Goal: Task Accomplishment & Management: Manage account settings

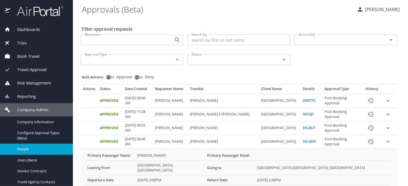
scroll to position [28, 0]
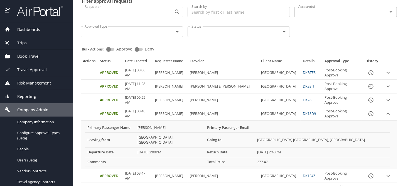
click at [25, 123] on span "Company Information" at bounding box center [41, 121] width 49 height 5
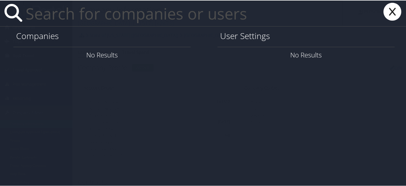
paste input "jleblanc@rpcc.edu"
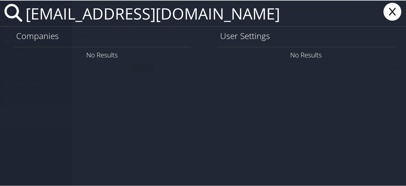
type input "jleblanc@rpcc.edu"
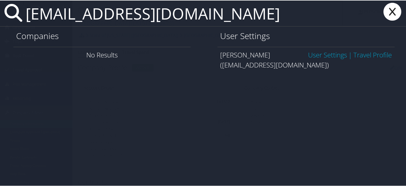
drag, startPoint x: 305, startPoint y: 55, endPoint x: 308, endPoint y: 54, distance: 2.8
click at [308, 55] on link "User Settings" at bounding box center [327, 54] width 39 height 9
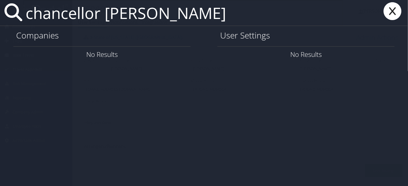
type input "chancellor taylor"
click at [395, 13] on icon at bounding box center [392, 11] width 22 height 18
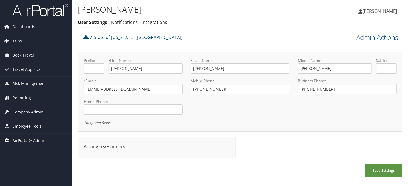
click at [29, 113] on span "Company Admin" at bounding box center [28, 112] width 31 height 14
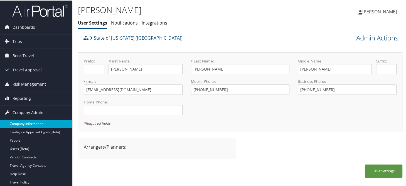
click at [29, 124] on link "Company Information" at bounding box center [36, 123] width 72 height 8
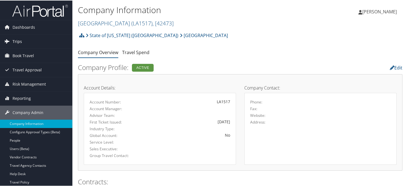
click at [30, 43] on link "Trips" at bounding box center [36, 41] width 72 height 14
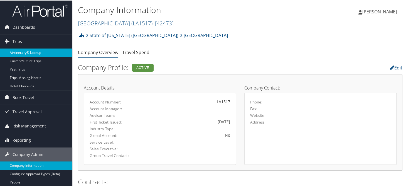
click at [34, 54] on link "Airtinerary® Lookup" at bounding box center [36, 52] width 72 height 8
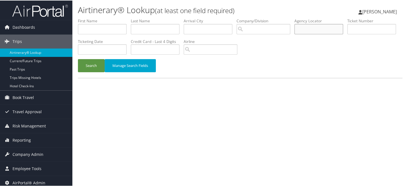
click at [317, 29] on input "text" at bounding box center [318, 28] width 49 height 10
type input "ddzd4w"
click at [78, 58] on button "Search" at bounding box center [91, 64] width 27 height 13
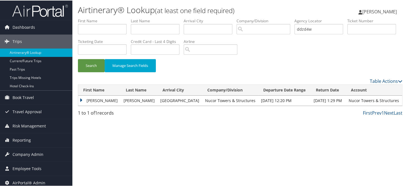
click at [79, 98] on td "[PERSON_NAME]" at bounding box center [99, 100] width 43 height 10
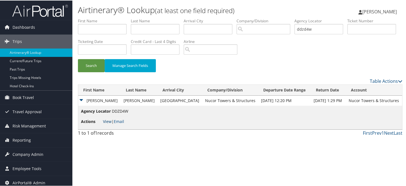
click at [105, 121] on link "View" at bounding box center [107, 120] width 9 height 5
click at [27, 152] on span "Company Admin" at bounding box center [28, 154] width 31 height 14
click at [380, 82] on link "Table Actions" at bounding box center [386, 80] width 33 height 6
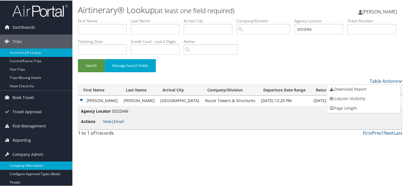
click at [30, 163] on link "Company Information" at bounding box center [36, 165] width 72 height 8
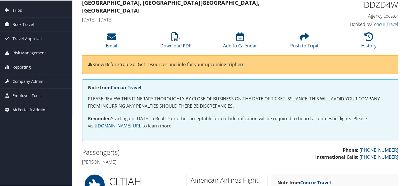
scroll to position [28, 0]
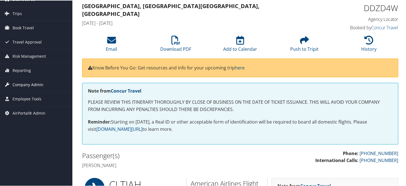
click at [26, 85] on span "Company Admin" at bounding box center [28, 84] width 31 height 14
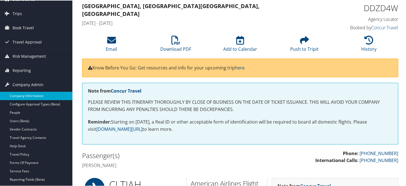
click at [29, 93] on link "Company Information" at bounding box center [36, 95] width 72 height 8
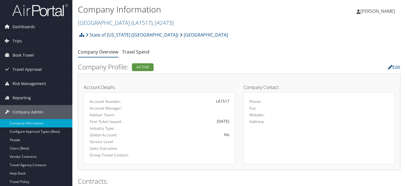
click at [98, 22] on link "SOUTHERN UNIV - NEW ORLEANS ( LA1517 ) , [ 42473 ]" at bounding box center [126, 23] width 96 height 8
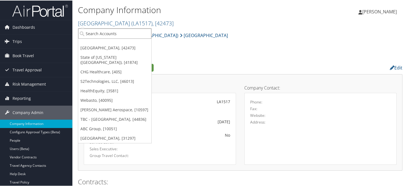
click at [97, 35] on input "search" at bounding box center [114, 33] width 73 height 10
type input "nucor"
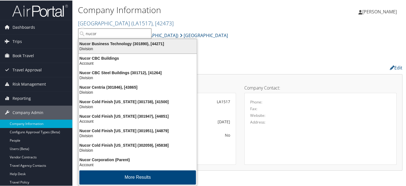
click at [101, 42] on div "Nucor Business Technology (301890), [44271]" at bounding box center [137, 43] width 125 height 5
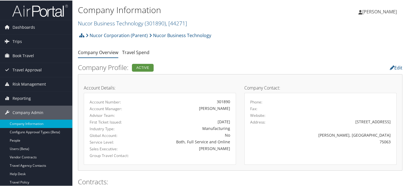
click at [24, 56] on span "Book Travel" at bounding box center [23, 55] width 21 height 14
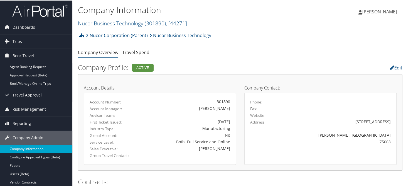
click at [25, 96] on span "Travel Approval" at bounding box center [27, 94] width 29 height 14
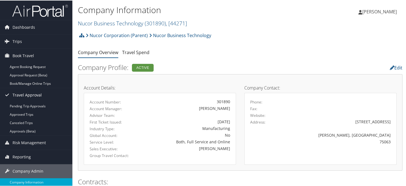
click at [26, 96] on span "Travel Approval" at bounding box center [27, 94] width 29 height 14
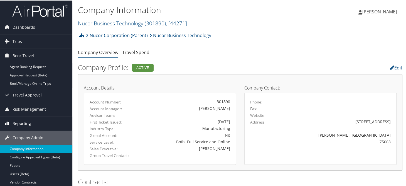
click at [25, 122] on span "Reporting" at bounding box center [22, 123] width 18 height 14
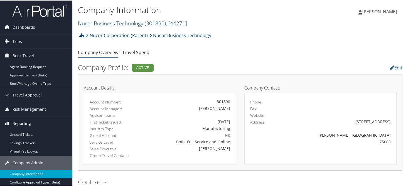
click at [26, 123] on span "Reporting" at bounding box center [22, 123] width 18 height 14
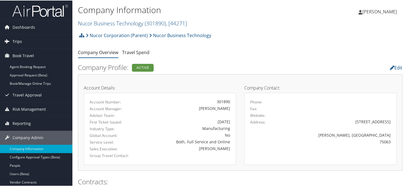
click at [21, 38] on span "Trips" at bounding box center [17, 41] width 9 height 14
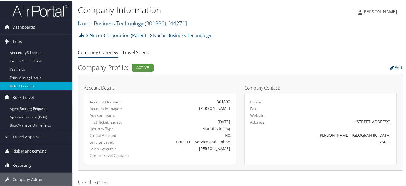
click at [22, 87] on link "Hotel Check-ins" at bounding box center [36, 85] width 72 height 8
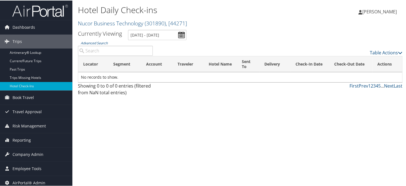
paste input "[EMAIL_ADDRESS][DOMAIN_NAME]"
type input "[EMAIL_ADDRESS][DOMAIN_NAME]"
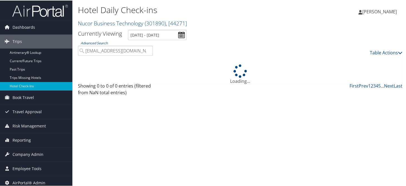
drag, startPoint x: 112, startPoint y: 52, endPoint x: 81, endPoint y: 51, distance: 30.6
click at [81, 51] on input "[EMAIL_ADDRESS][DOMAIN_NAME]" at bounding box center [115, 50] width 75 height 10
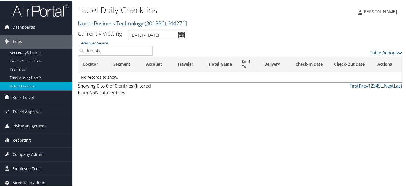
type input "ddzd4w"
click at [179, 35] on input "[DATE] - [DATE]" at bounding box center [157, 34] width 58 height 10
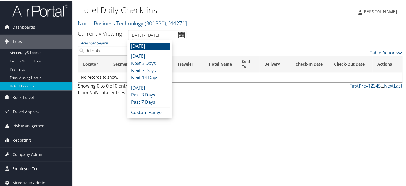
click at [142, 92] on li "Past 3 Days" at bounding box center [150, 94] width 40 height 7
type input "9/26/2025 - 9/29/2025"
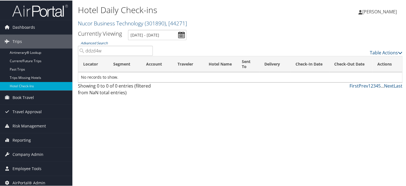
drag, startPoint x: 109, startPoint y: 52, endPoint x: 86, endPoint y: 52, distance: 23.1
click at [86, 52] on input "ddzd4w" at bounding box center [115, 50] width 75 height 10
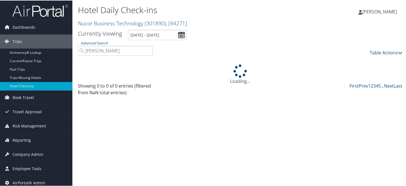
type input "alvarez"
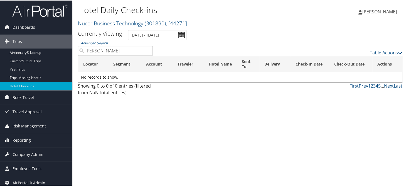
drag, startPoint x: 148, startPoint y: 50, endPoint x: 148, endPoint y: 53, distance: 3.1
click at [148, 50] on input "alvarez" at bounding box center [115, 50] width 75 height 10
click at [90, 21] on link "Nucor Business Technology ( 301890 ) , [ 44271 ]" at bounding box center [132, 23] width 109 height 8
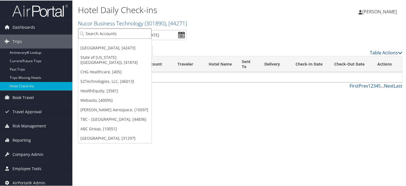
click at [101, 30] on input "search" at bounding box center [114, 33] width 73 height 10
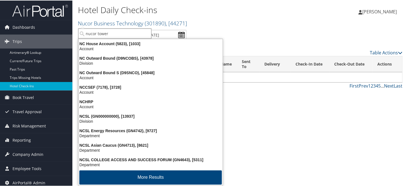
type input "nucor towers"
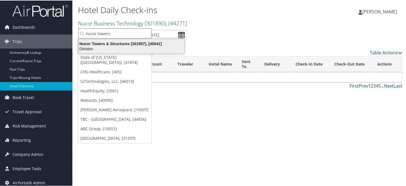
click at [107, 45] on div "Nucor Towers & Structures (301957), [45041]" at bounding box center [131, 43] width 112 height 5
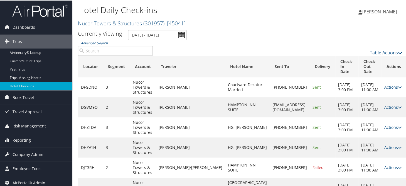
click at [179, 32] on input "[DATE] - [DATE]" at bounding box center [157, 34] width 58 height 10
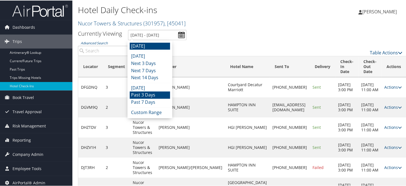
click at [141, 95] on li "Past 3 Days" at bounding box center [150, 94] width 40 height 7
type input "9/26/2025 - 9/29/2025"
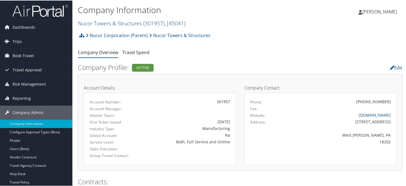
click at [97, 24] on link "Nucor Towers & Structures ( 301957 ) , [ 45041 ]" at bounding box center [132, 23] width 108 height 8
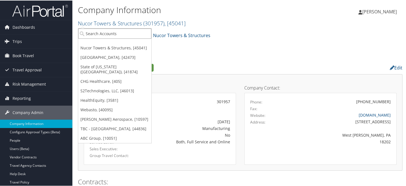
click at [101, 31] on input "search" at bounding box center [114, 33] width 73 height 10
type input "w"
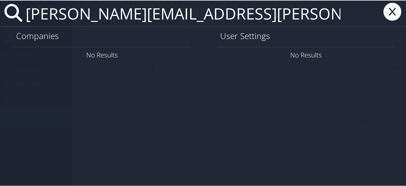
type input "carl.collins@wanzl.com"
click at [153, 11] on input "carl.collins@wanzl.com" at bounding box center [182, 13] width 319 height 26
click at [396, 14] on icon at bounding box center [392, 11] width 22 height 18
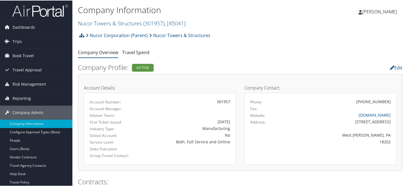
click at [237, 22] on h2 "Nucor Towers & Structures ( 301957 ) , [ 45041 ]" at bounding box center [186, 22] width 216 height 9
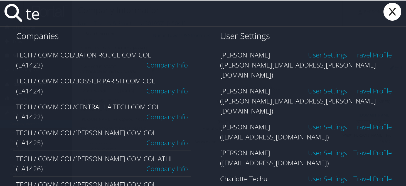
type input "t"
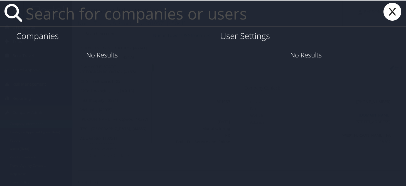
click at [390, 4] on icon at bounding box center [392, 11] width 22 height 18
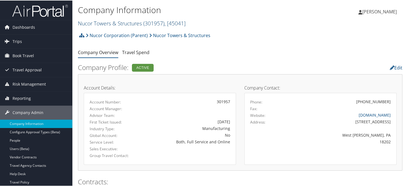
click at [97, 24] on link "Nucor Towers & Structures ( 301957 ) , [ 45041 ]" at bounding box center [132, 23] width 108 height 8
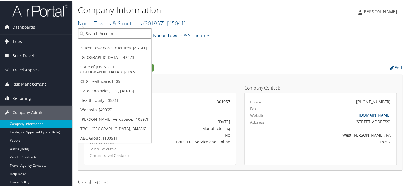
click at [100, 33] on input "search" at bounding box center [114, 33] width 73 height 10
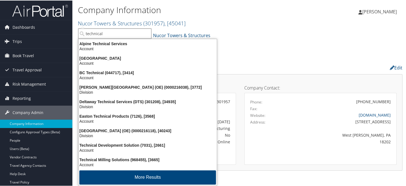
type input "technical"
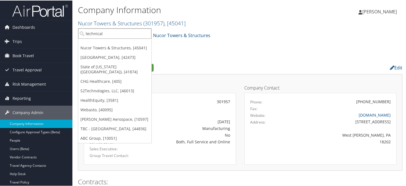
click at [106, 32] on input "technical" at bounding box center [114, 33] width 73 height 10
type input "technicalt"
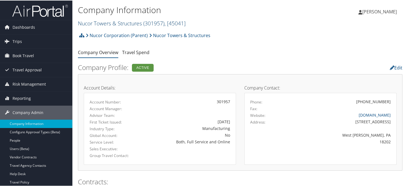
click at [106, 21] on link "Nucor Towers & Structures ( 301957 ) , [ 45041 ]" at bounding box center [132, 23] width 108 height 8
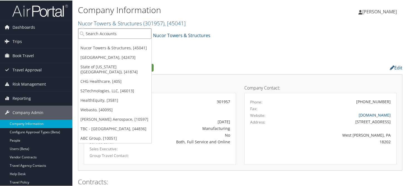
click at [121, 34] on input "search" at bounding box center [114, 33] width 73 height 10
type input "y"
type input "troy university"
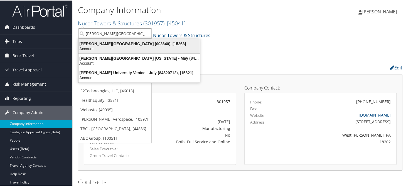
click at [127, 41] on div "Troy University (003640), [15263]" at bounding box center [139, 43] width 128 height 5
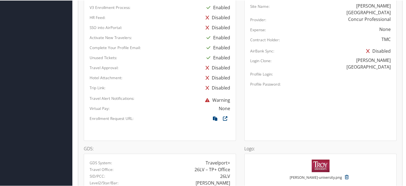
scroll to position [306, 0]
click at [213, 117] on icon at bounding box center [215, 118] width 10 height 7
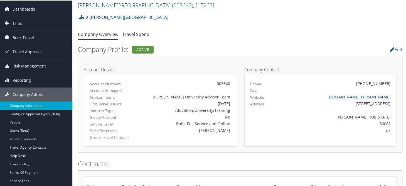
scroll to position [0, 0]
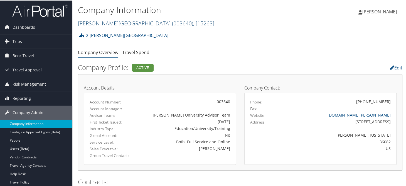
click at [109, 24] on link "[PERSON_NAME][GEOGRAPHIC_DATA] ( 003640 ) , [ 15263 ]" at bounding box center [146, 23] width 136 height 8
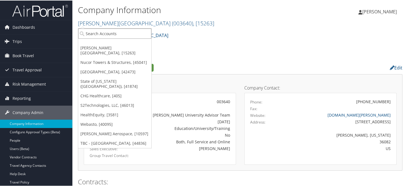
click at [117, 32] on input "search" at bounding box center [114, 33] width 73 height 10
type input "sovos"
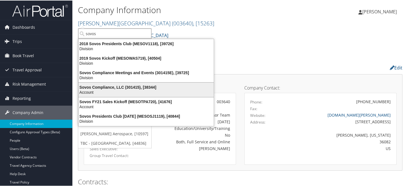
click at [115, 82] on li "Sovos Compliance, LLC (301415), [38344] Account" at bounding box center [146, 89] width 136 height 15
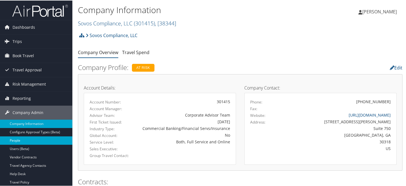
drag, startPoint x: 16, startPoint y: 139, endPoint x: 27, endPoint y: 140, distance: 10.4
click at [16, 139] on link "People" at bounding box center [36, 139] width 72 height 8
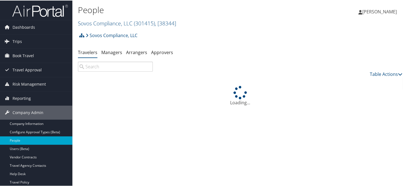
click at [98, 65] on input "search" at bounding box center [115, 66] width 75 height 10
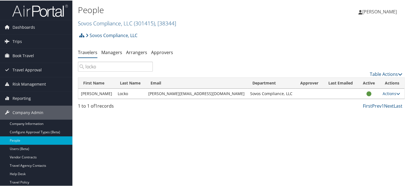
type input "locko"
click at [119, 93] on td "Locko" at bounding box center [130, 93] width 31 height 10
click at [383, 93] on link "Actions" at bounding box center [392, 92] width 18 height 5
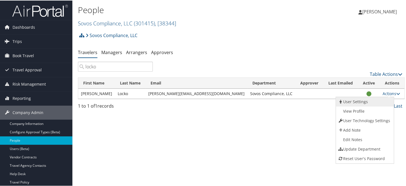
click at [352, 99] on link "User Settings" at bounding box center [364, 100] width 56 height 9
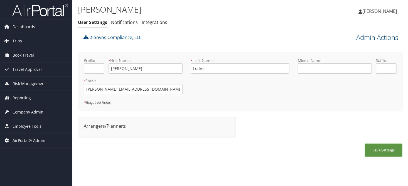
click at [29, 112] on span "Company Admin" at bounding box center [28, 112] width 31 height 14
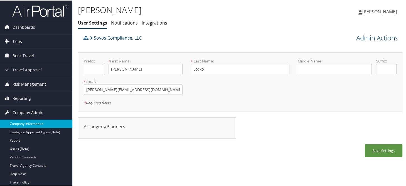
click at [26, 120] on link "Company Information" at bounding box center [36, 123] width 72 height 8
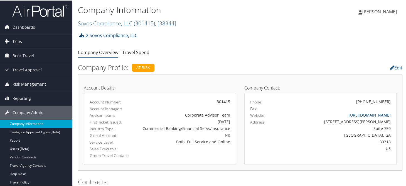
drag, startPoint x: 101, startPoint y: 19, endPoint x: 100, endPoint y: 24, distance: 5.3
click at [101, 19] on h2 "Sovos Compliance, LLC ( 301415 ) , [ 38344 ]" at bounding box center [186, 22] width 216 height 9
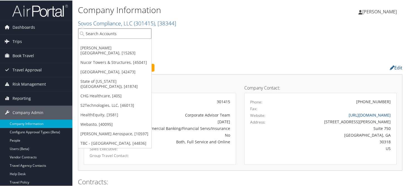
click at [97, 34] on input "search" at bounding box center [114, 33] width 73 height 10
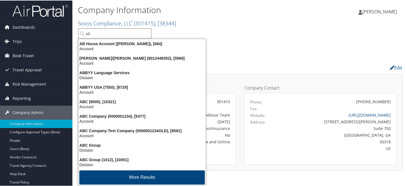
type input "abc"
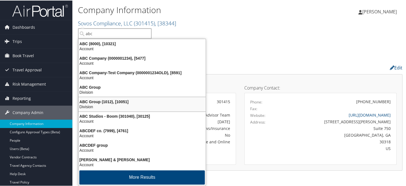
drag, startPoint x: 128, startPoint y: 103, endPoint x: 134, endPoint y: 104, distance: 6.4
click at [128, 103] on div "Division" at bounding box center [142, 105] width 134 height 5
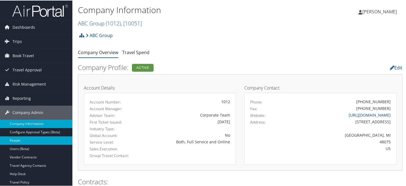
click at [14, 139] on link "People" at bounding box center [36, 139] width 72 height 8
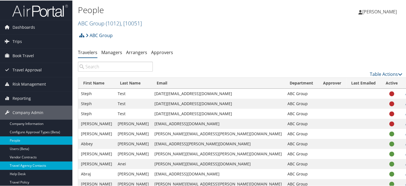
click at [35, 164] on link "Travel Agency Contacts" at bounding box center [36, 165] width 72 height 8
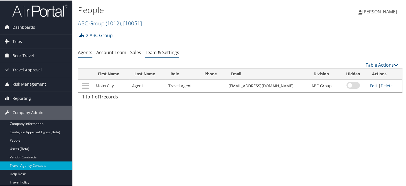
click at [155, 52] on link "Team & Settings" at bounding box center [162, 52] width 34 height 6
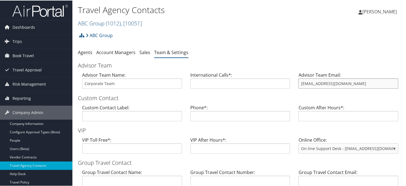
drag, startPoint x: 350, startPoint y: 81, endPoint x: 294, endPoint y: 83, distance: 55.7
click at [294, 83] on div "Advisor Team Email: info@motorcitytravel.com" at bounding box center [348, 81] width 108 height 21
drag, startPoint x: 13, startPoint y: 119, endPoint x: 88, endPoint y: 119, distance: 75.7
click at [13, 119] on link "Company Information" at bounding box center [36, 123] width 72 height 8
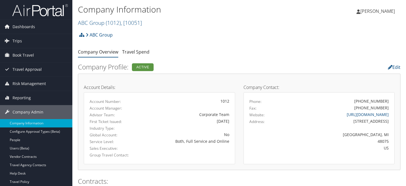
click at [100, 24] on link "ABC Group ( 1012 ) , [ 10051 ]" at bounding box center [110, 23] width 64 height 8
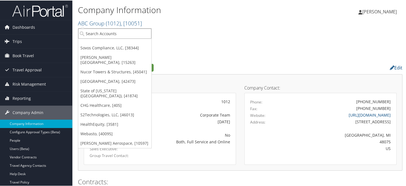
click at [104, 33] on input "search" at bounding box center [114, 33] width 73 height 10
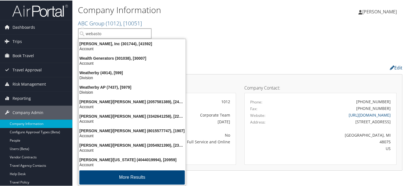
type input "webasto"
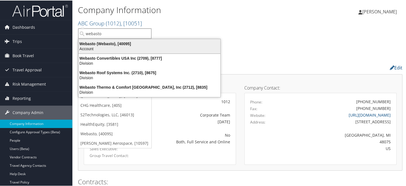
click at [112, 43] on div "Webasto (Webasto), [40095]" at bounding box center [149, 43] width 149 height 5
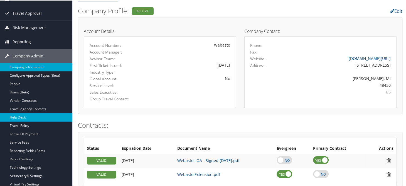
scroll to position [83, 0]
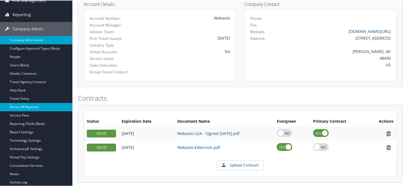
click at [36, 106] on link "Forms Of Payment" at bounding box center [36, 106] width 72 height 8
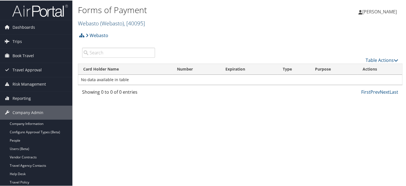
click at [92, 23] on link "Webasto ( Webasto ) , [ 40095 ]" at bounding box center [111, 23] width 67 height 8
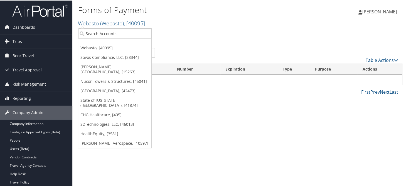
click at [205, 30] on div "Webasto Account Structure Webasto (Webasto) ACTIVE Create Child Webasto Roof Sy…" at bounding box center [240, 36] width 324 height 15
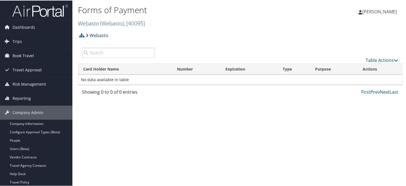
click at [104, 37] on link "Webasto" at bounding box center [97, 34] width 23 height 11
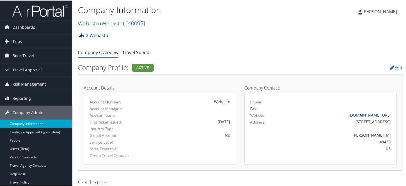
click at [114, 23] on span "( Webasto )" at bounding box center [112, 23] width 24 height 8
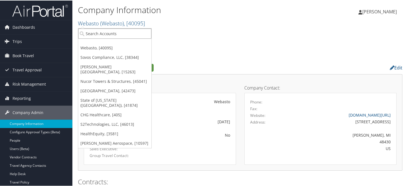
click at [112, 32] on input "search" at bounding box center [114, 33] width 73 height 10
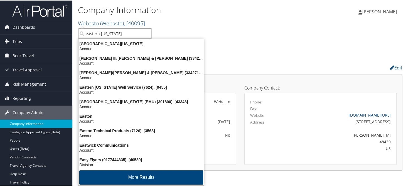
type input "eastern michigan"
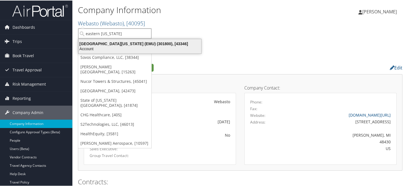
click at [112, 44] on div "Eastern Michigan University (EMU) (301800), [43346]" at bounding box center [139, 43] width 129 height 5
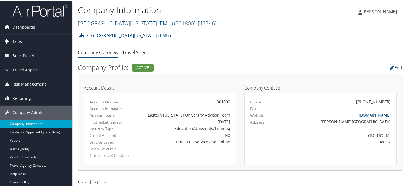
click at [18, 38] on span "Trips" at bounding box center [17, 41] width 9 height 14
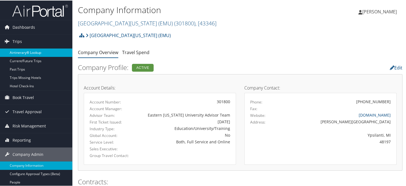
click at [21, 50] on link "Airtinerary® Lookup" at bounding box center [36, 52] width 72 height 8
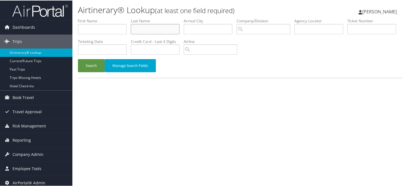
click at [144, 26] on input "text" at bounding box center [155, 28] width 49 height 10
click at [78, 58] on button "Search" at bounding box center [91, 64] width 27 height 13
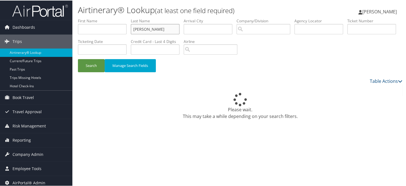
type input "richardson"
click at [78, 58] on button "Search" at bounding box center [91, 64] width 27 height 13
click at [94, 67] on button "Search" at bounding box center [91, 64] width 27 height 13
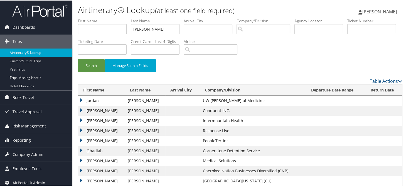
click at [250, 15] on h1 "Airtinerary® Lookup (at least one field required)" at bounding box center [186, 10] width 216 height 12
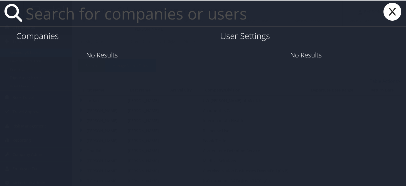
paste input "brandon.newman@webasto.com"
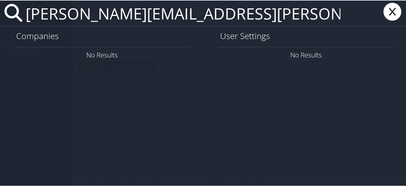
type input "brandon.newman@webasto.com"
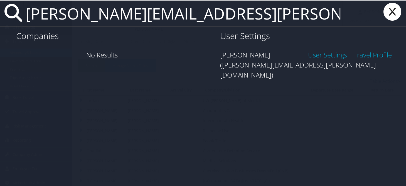
click at [325, 53] on link "User Settings" at bounding box center [327, 54] width 39 height 9
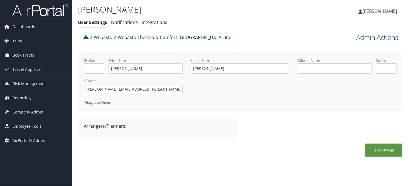
click at [148, 37] on link "Webasto Thermo & Comfort [GEOGRAPHIC_DATA], Inc" at bounding box center [172, 37] width 117 height 11
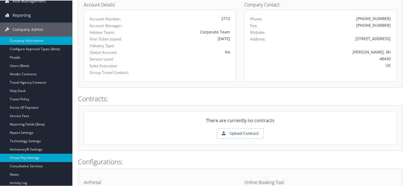
scroll to position [83, 0]
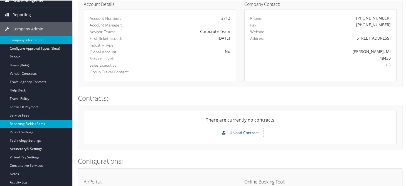
click at [22, 123] on link "Reporting Fields (Beta)" at bounding box center [36, 123] width 72 height 8
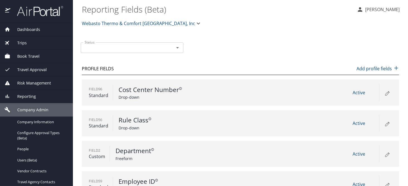
scroll to position [83, 0]
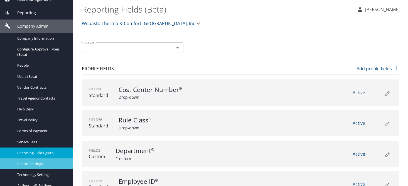
click at [39, 162] on span "Report Settings" at bounding box center [41, 163] width 49 height 5
